Goal: Contribute content: Contribute content

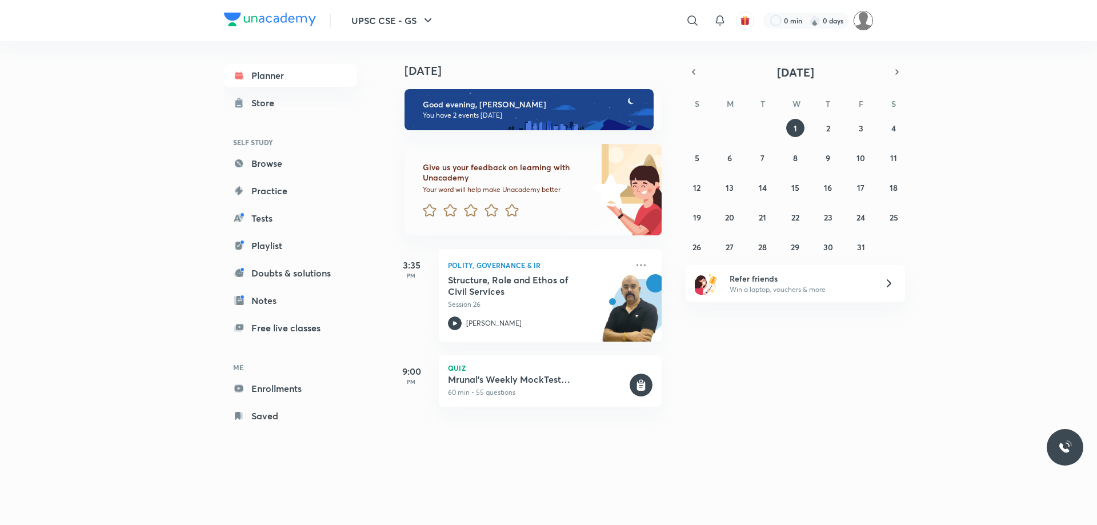
click at [870, 19] on img at bounding box center [863, 20] width 19 height 19
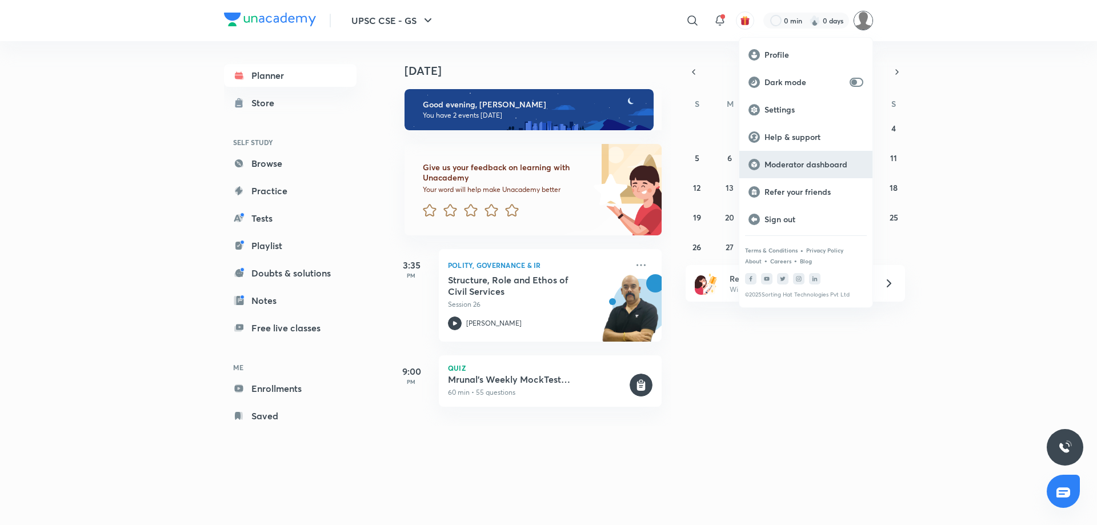
click at [803, 168] on p "Moderator dashboard" at bounding box center [814, 164] width 99 height 10
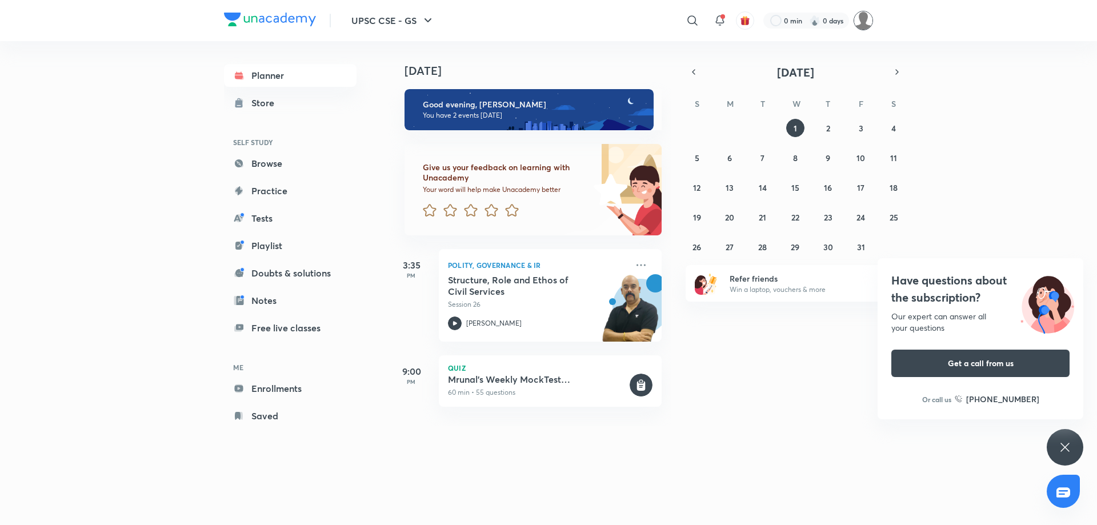
click at [853, 22] on div "0 min 0 days" at bounding box center [813, 20] width 119 height 19
click at [861, 24] on img at bounding box center [863, 20] width 19 height 19
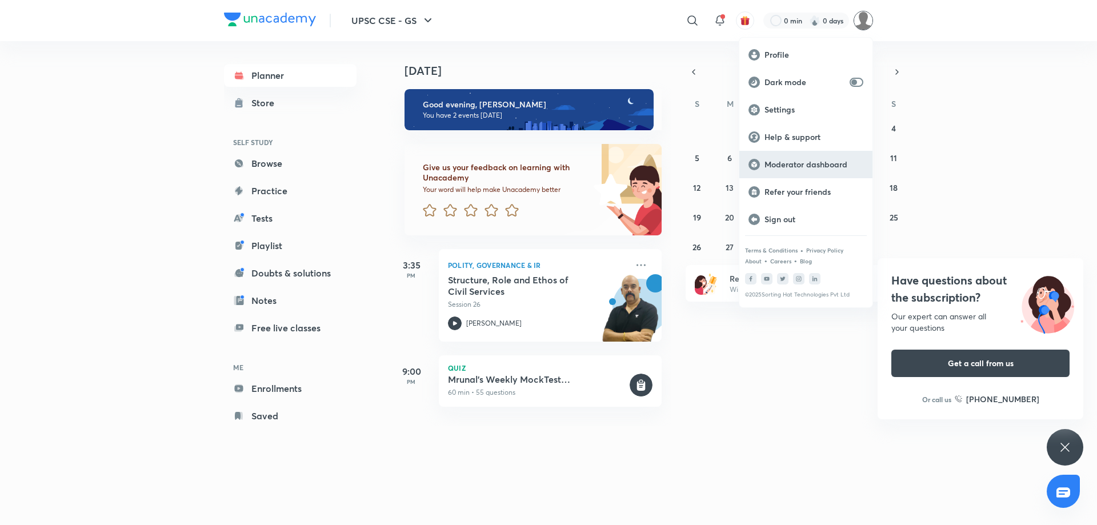
click at [784, 162] on p "Moderator dashboard" at bounding box center [814, 164] width 99 height 10
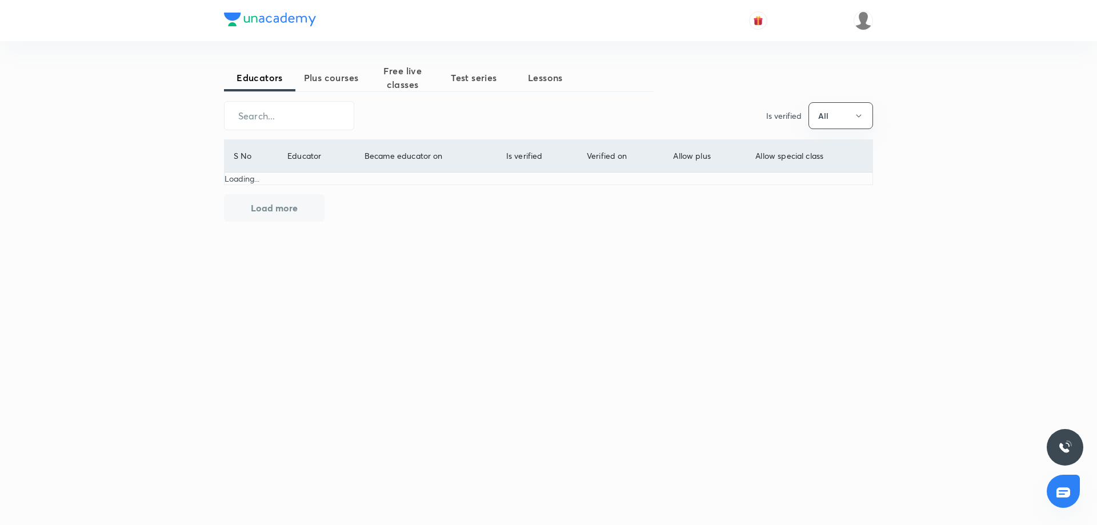
click at [328, 75] on span "Plus courses" at bounding box center [330, 78] width 71 height 14
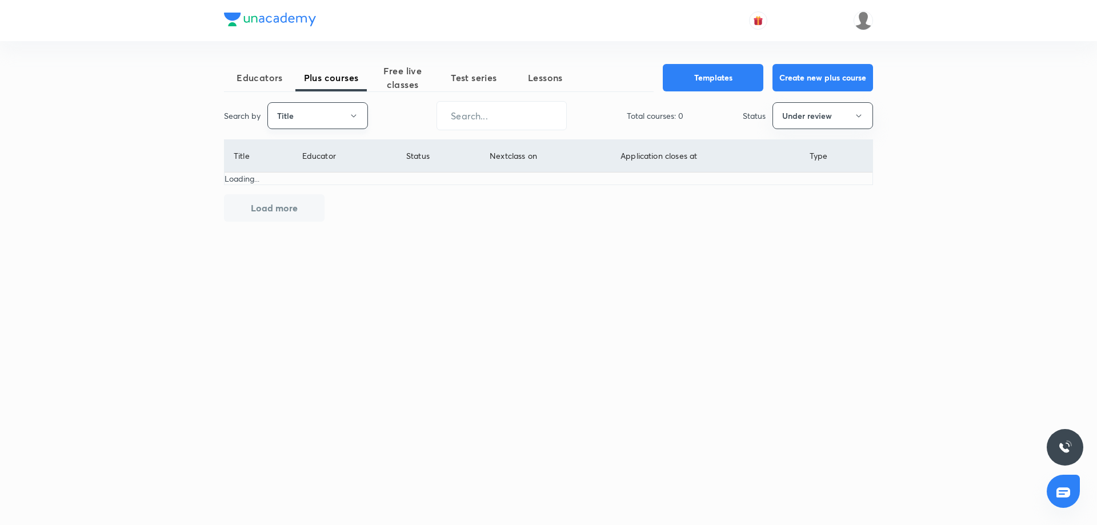
click at [347, 119] on button "Title" at bounding box center [317, 115] width 101 height 27
click at [321, 169] on span "Username" at bounding box center [318, 172] width 86 height 12
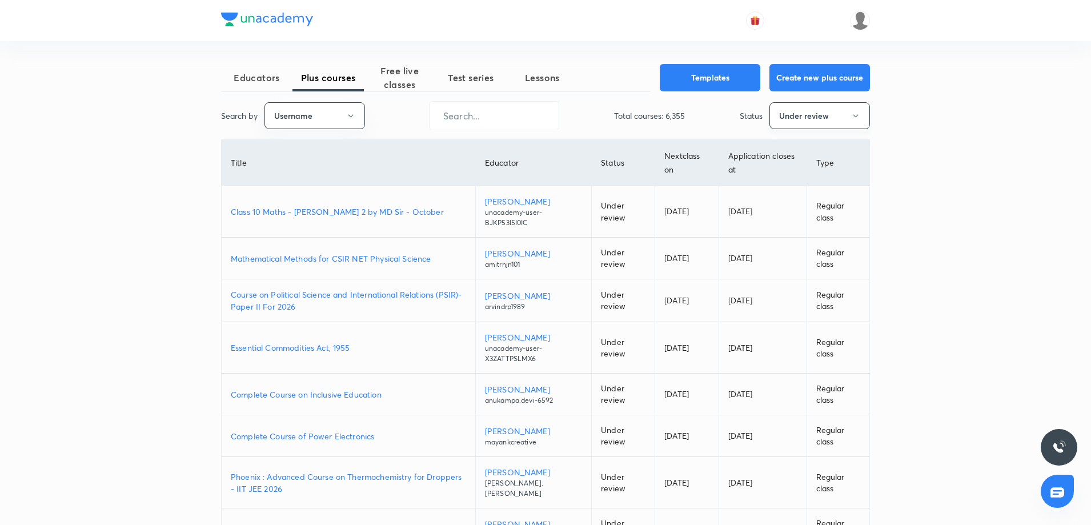
click at [816, 117] on button "Under review" at bounding box center [820, 115] width 101 height 27
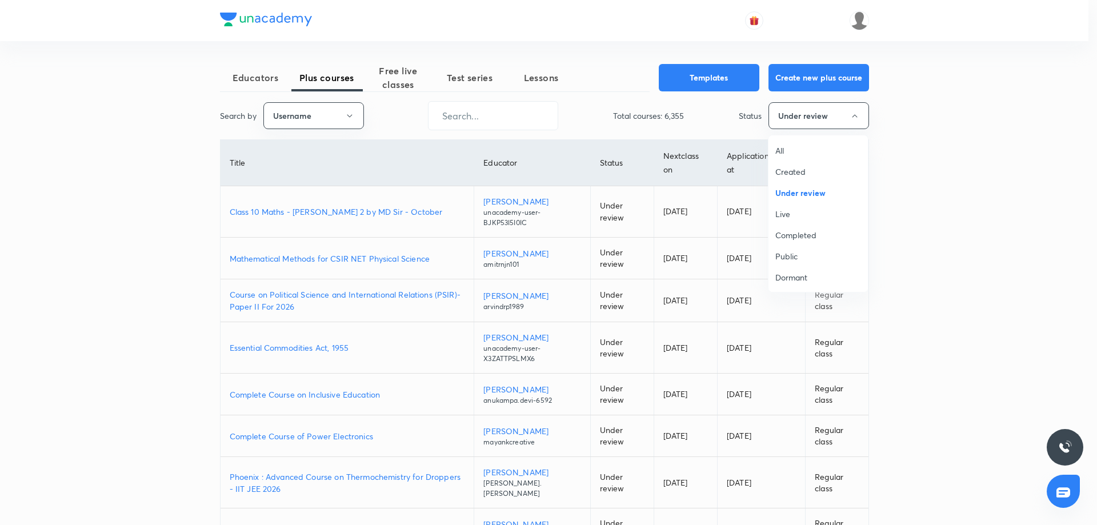
click at [793, 218] on span "Live" at bounding box center [818, 214] width 86 height 12
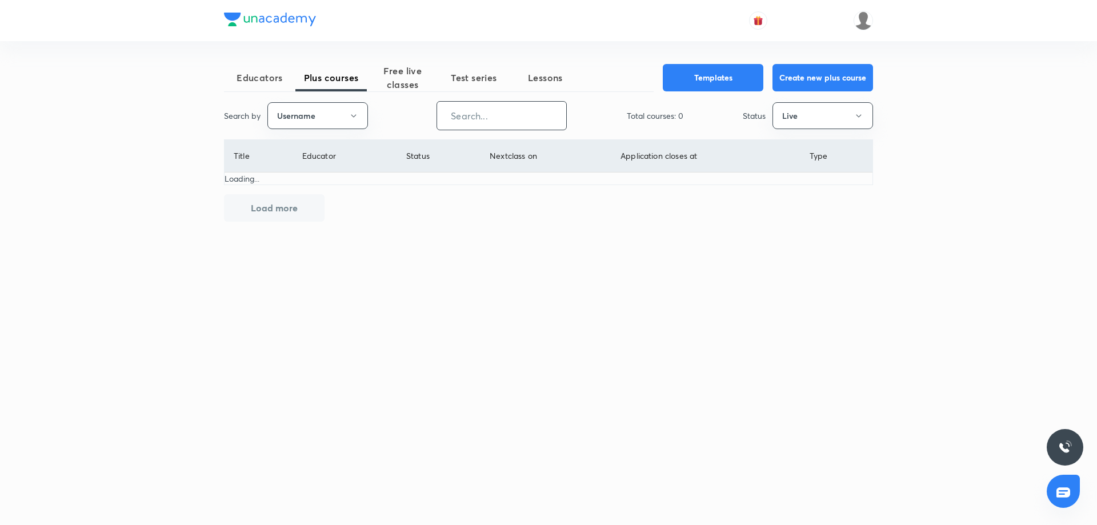
click at [498, 116] on input "text" at bounding box center [501, 115] width 129 height 29
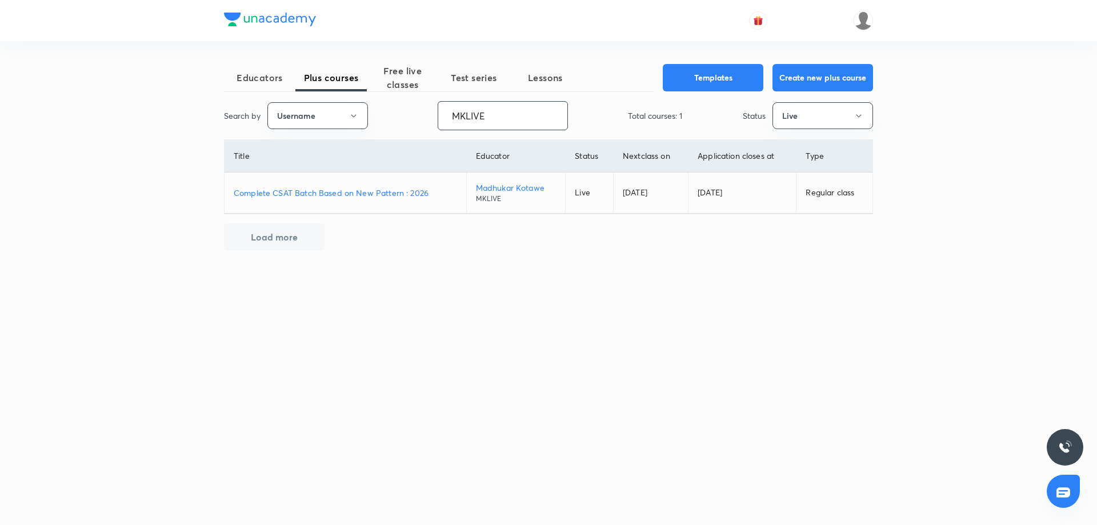
type input "MKLIVE"
click at [380, 192] on p "Complete CSAT Batch Based on New Pattern : 2026" at bounding box center [345, 193] width 223 height 12
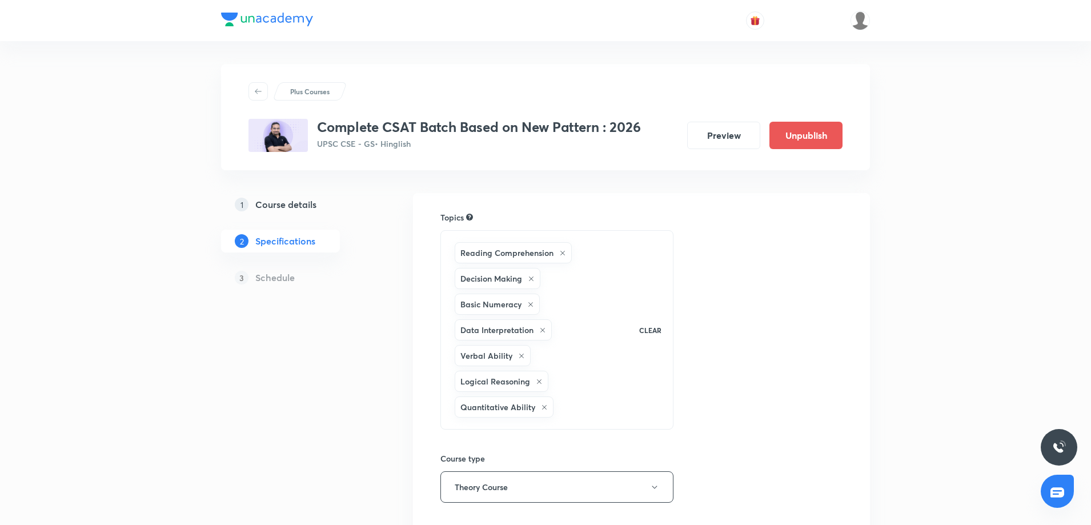
scroll to position [263, 0]
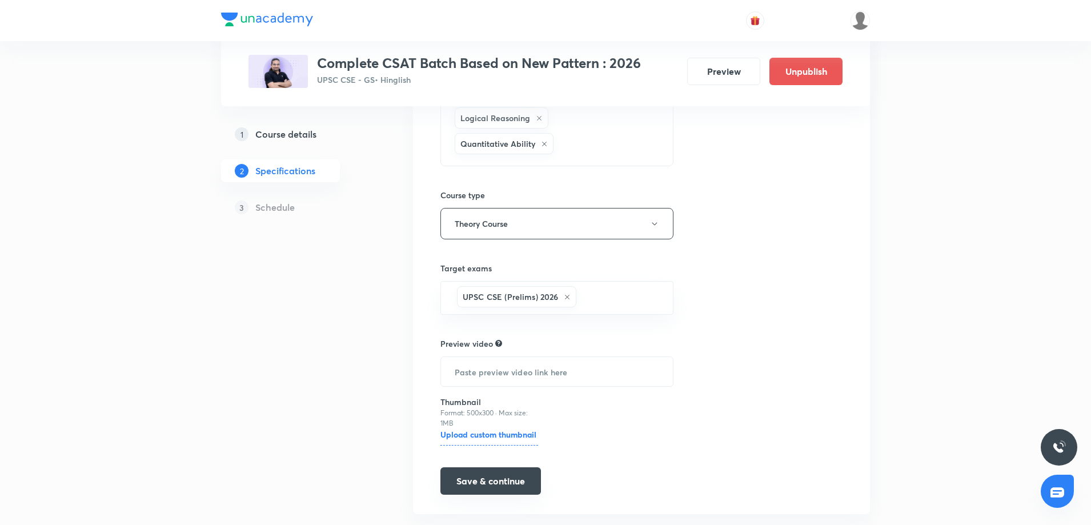
click at [511, 467] on button "Save & continue" at bounding box center [491, 480] width 101 height 27
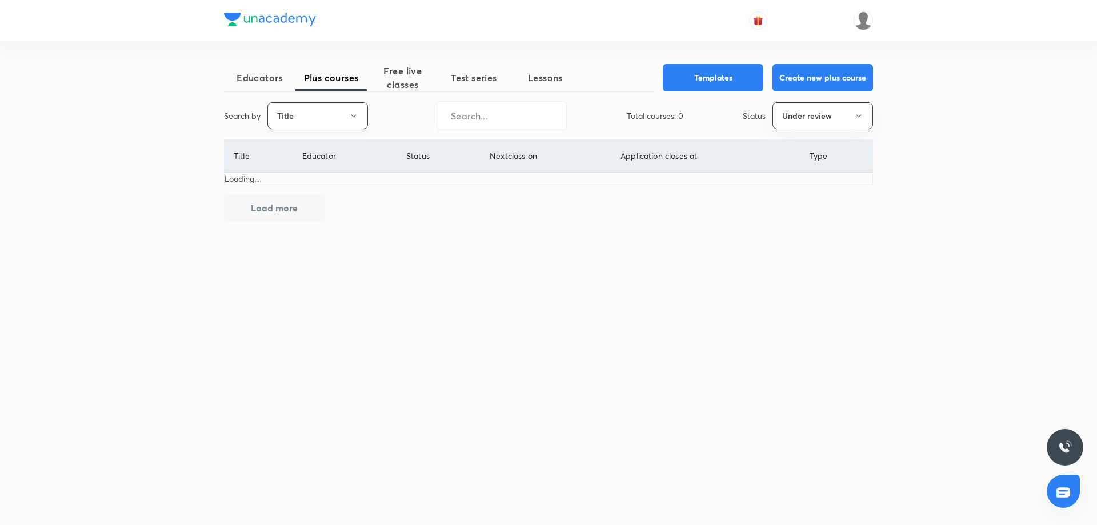
click at [319, 110] on button "Title" at bounding box center [317, 115] width 101 height 27
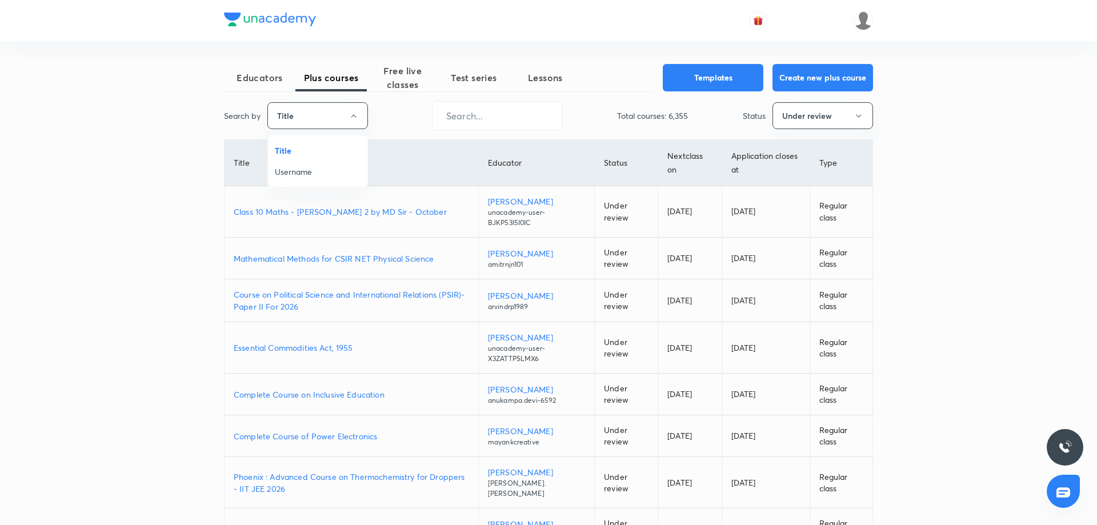
click at [302, 174] on span "Username" at bounding box center [318, 172] width 86 height 12
click at [837, 122] on button "Under review" at bounding box center [820, 115] width 101 height 27
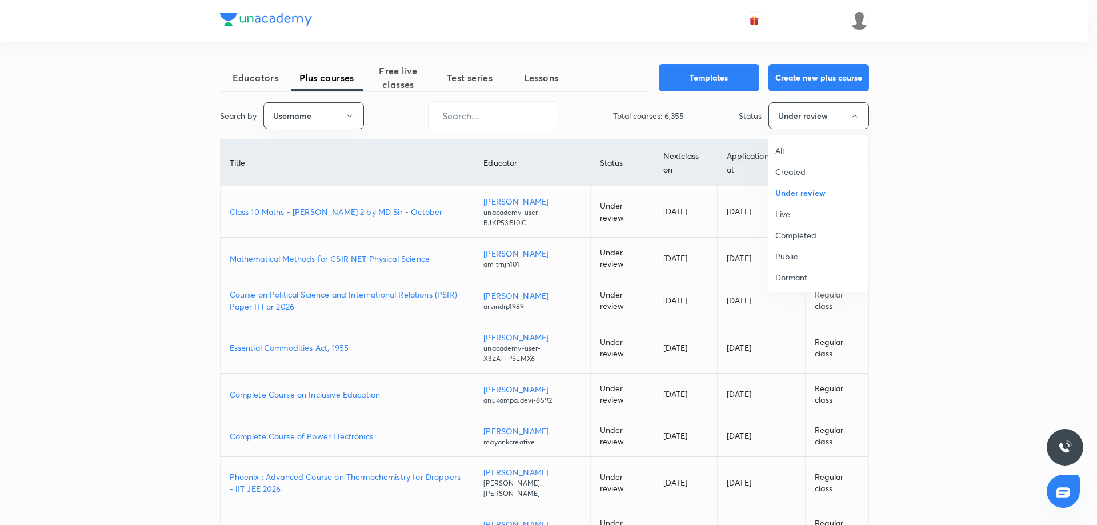
click at [784, 211] on span "Live" at bounding box center [818, 214] width 86 height 12
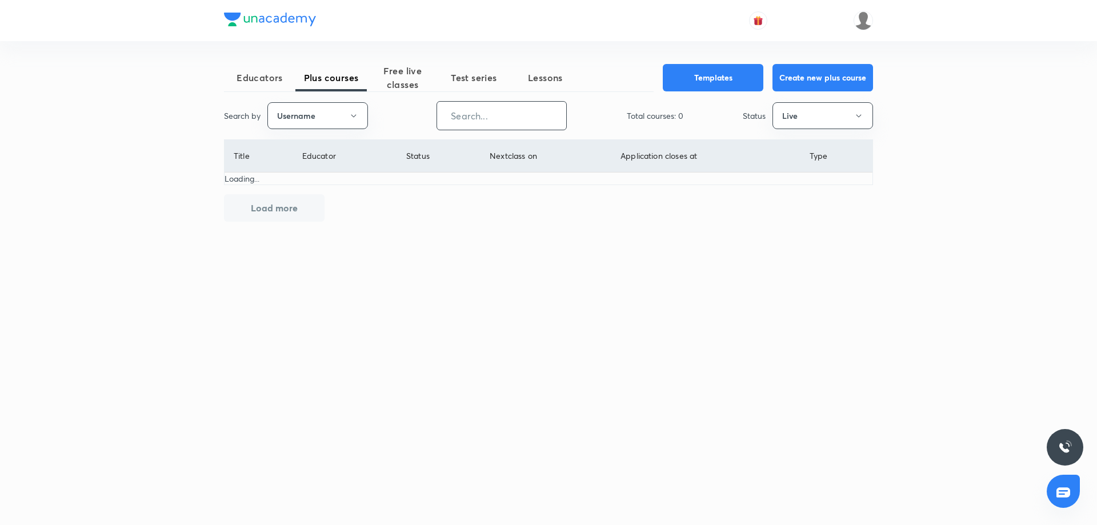
click at [465, 115] on input "text" at bounding box center [501, 115] width 129 height 29
paste input "karmanya.classes-8337"
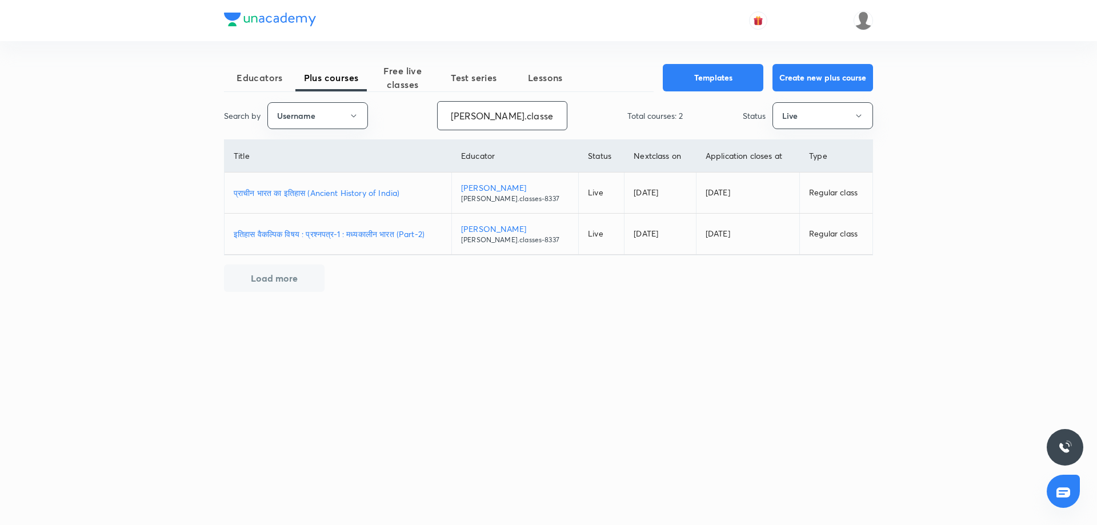
type input "karmanya.classes-8337"
click at [323, 238] on p "इतिहास वैकल्पिक विषय : प्रश्नपत्र-1 : मध्यकालीन भारत (Part-2)" at bounding box center [338, 234] width 209 height 12
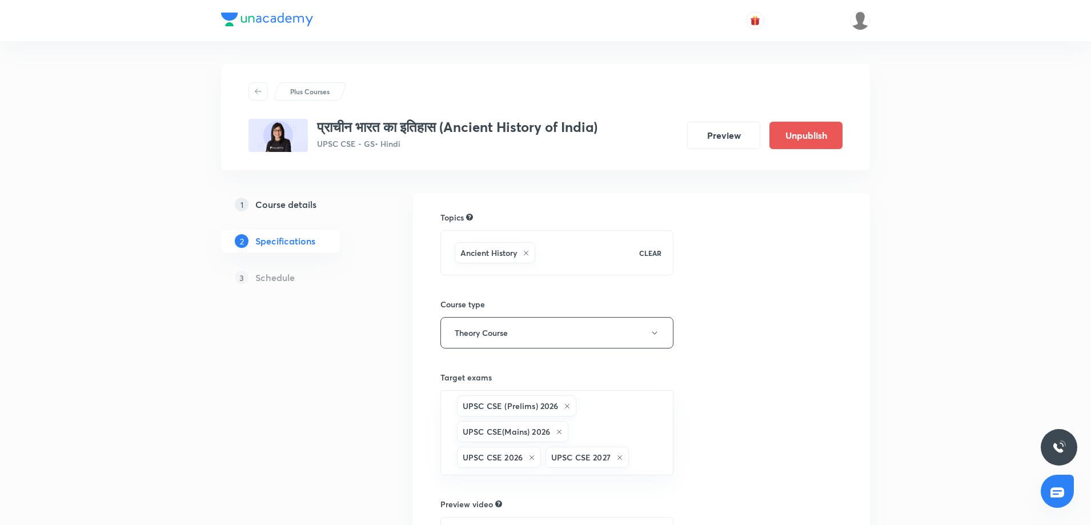
scroll to position [186, 0]
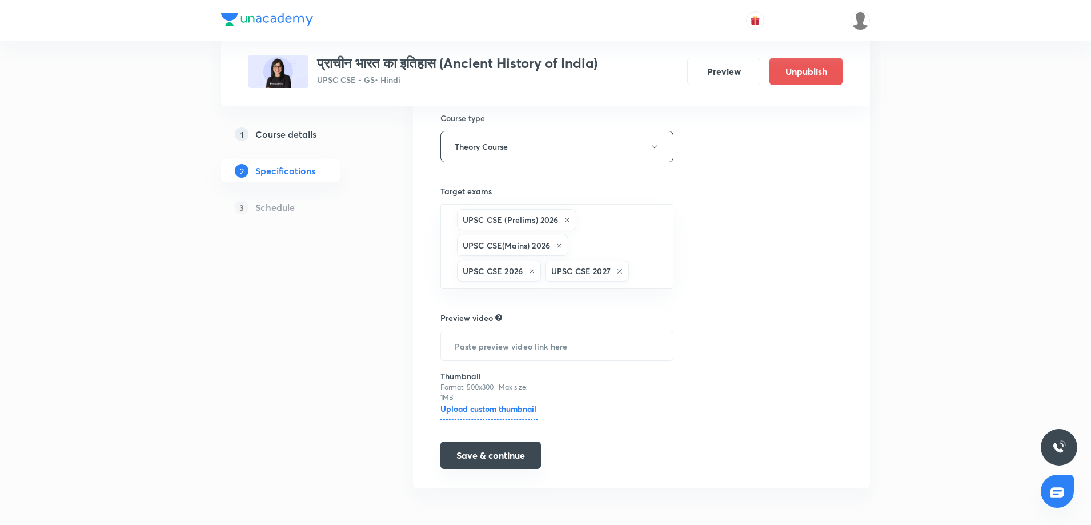
click at [494, 465] on button "Save & continue" at bounding box center [491, 455] width 101 height 27
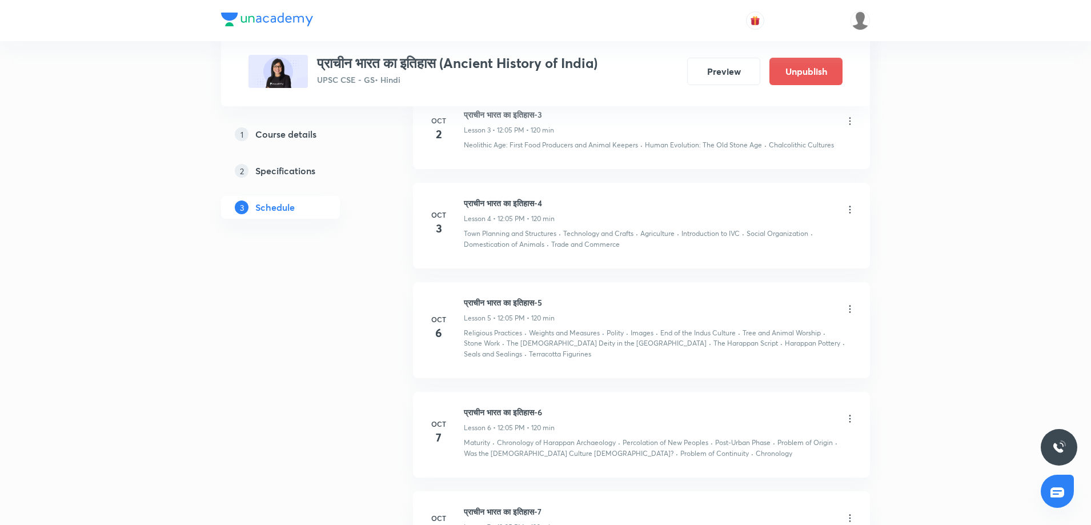
scroll to position [826, 0]
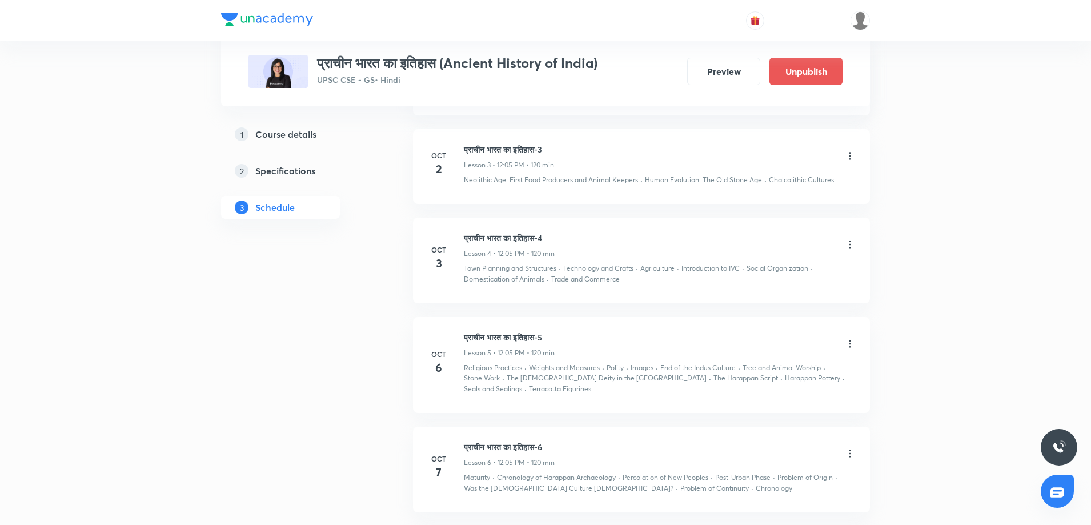
click at [851, 150] on icon at bounding box center [850, 155] width 11 height 11
click at [785, 175] on li "Edit" at bounding box center [791, 174] width 125 height 21
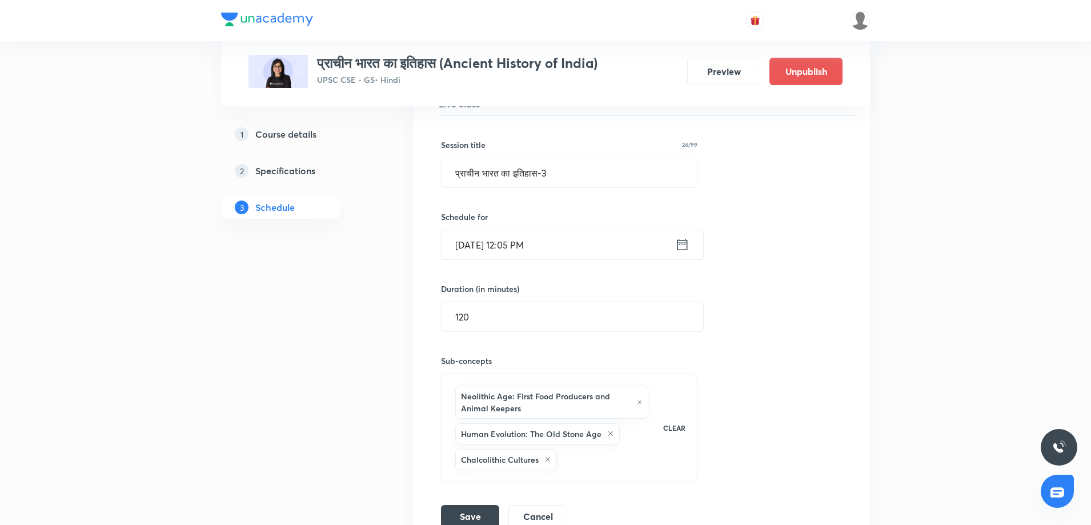
scroll to position [438, 0]
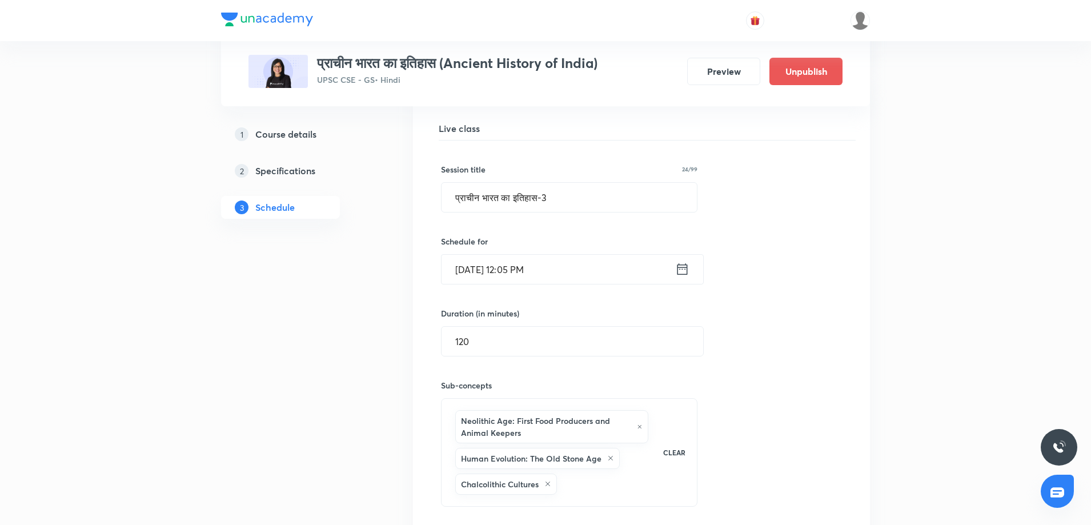
click at [681, 261] on icon at bounding box center [682, 269] width 14 height 16
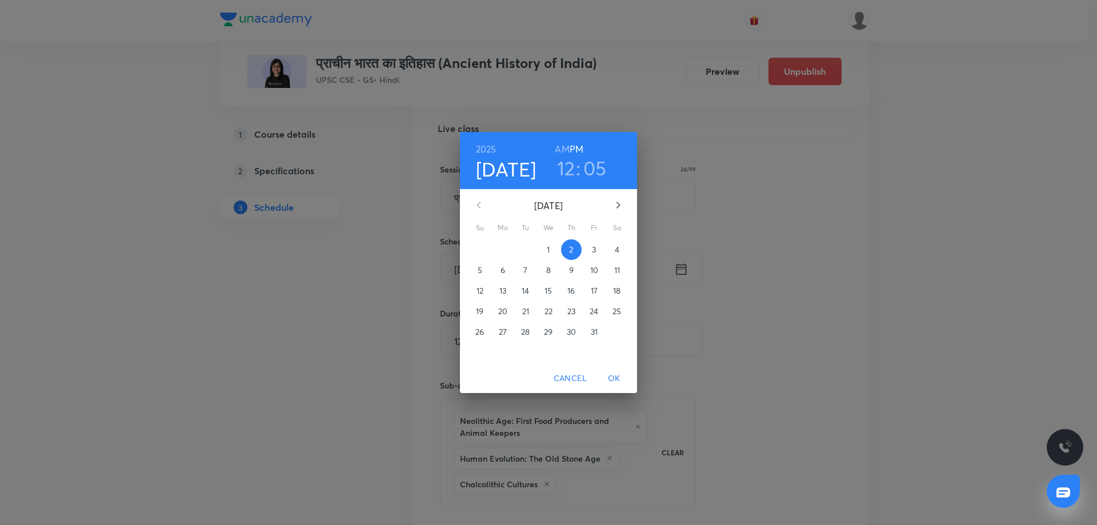
click at [622, 213] on button "button" at bounding box center [618, 204] width 27 height 27
click at [525, 334] on p "25" at bounding box center [525, 331] width 9 height 11
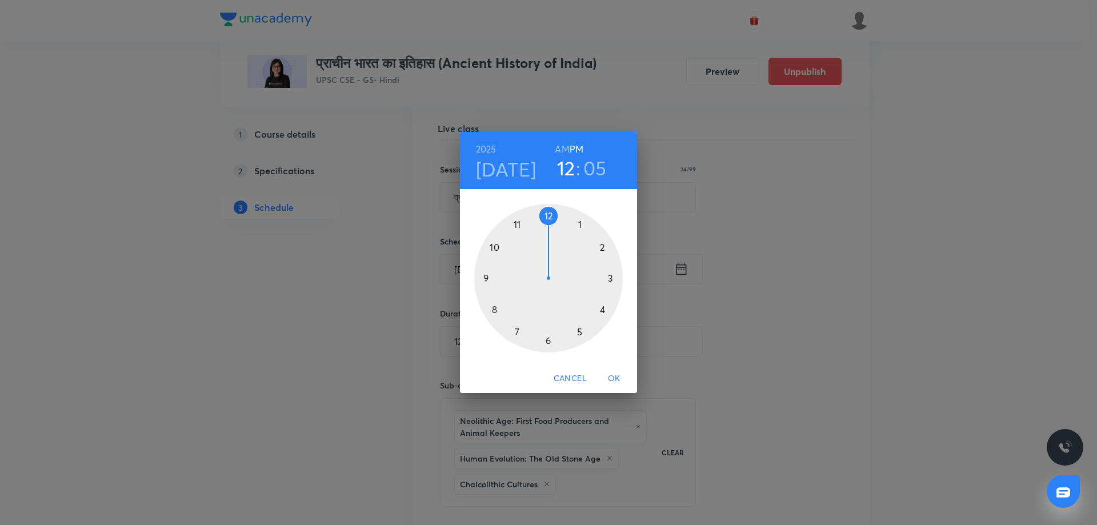
click at [618, 379] on span "OK" at bounding box center [614, 378] width 27 height 14
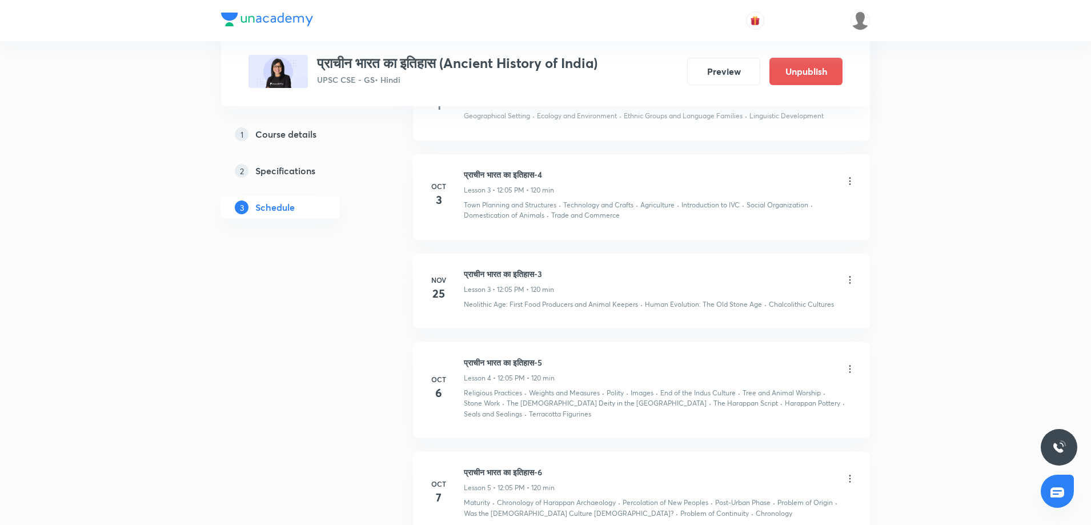
scroll to position [321, 0]
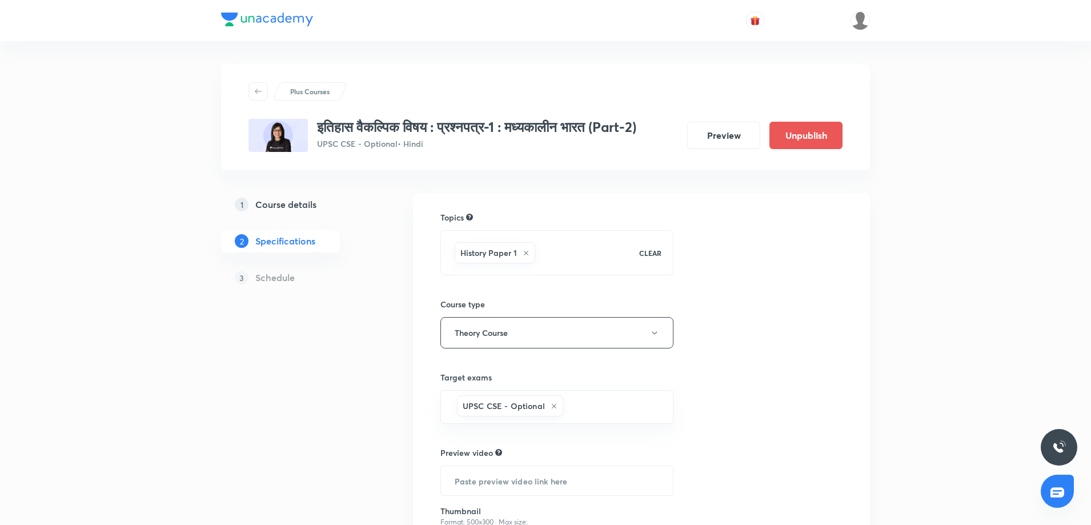
scroll to position [135, 0]
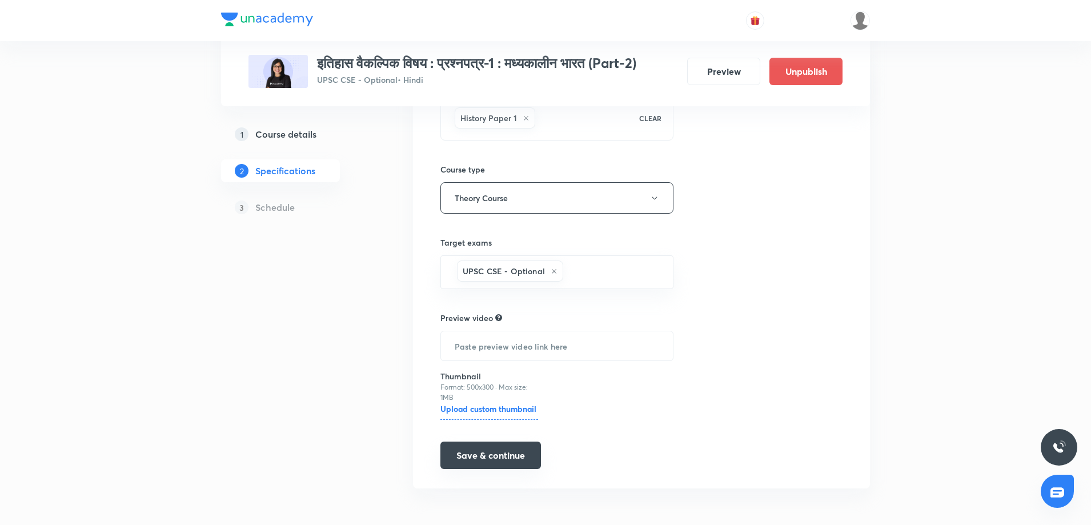
click at [493, 459] on button "Save & continue" at bounding box center [491, 455] width 101 height 27
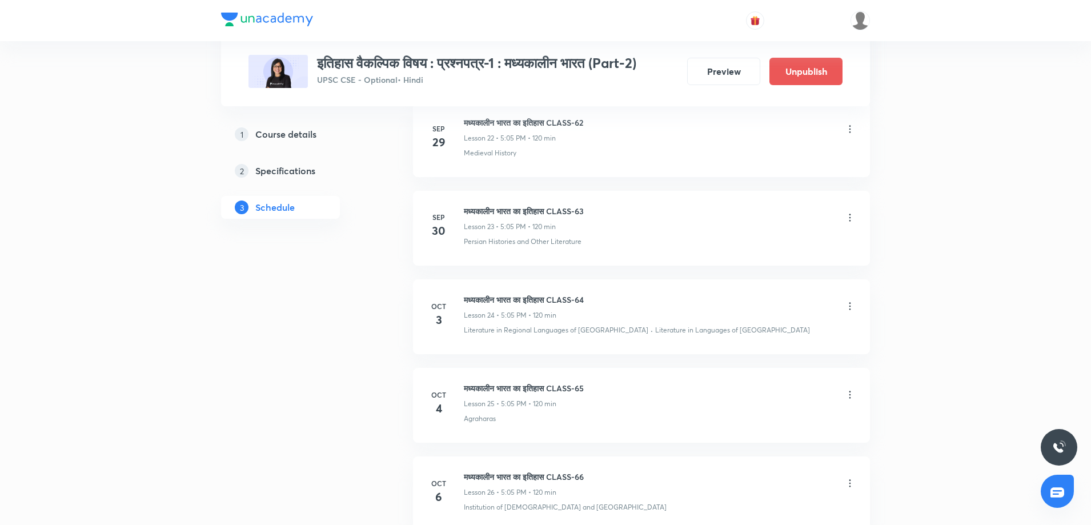
scroll to position [3055, 0]
